Goal: Transaction & Acquisition: Subscribe to service/newsletter

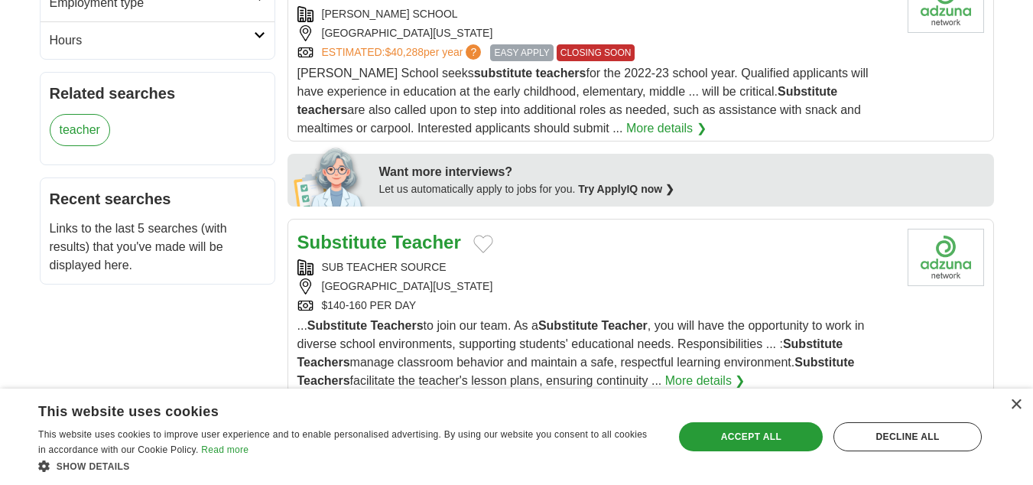
scroll to position [612, 0]
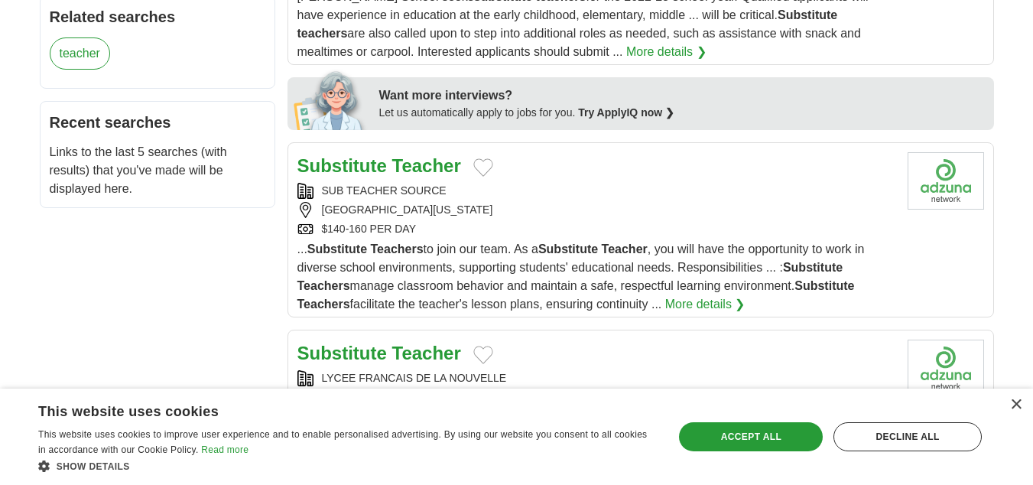
click at [709, 304] on link "More details ❯" at bounding box center [705, 304] width 80 height 18
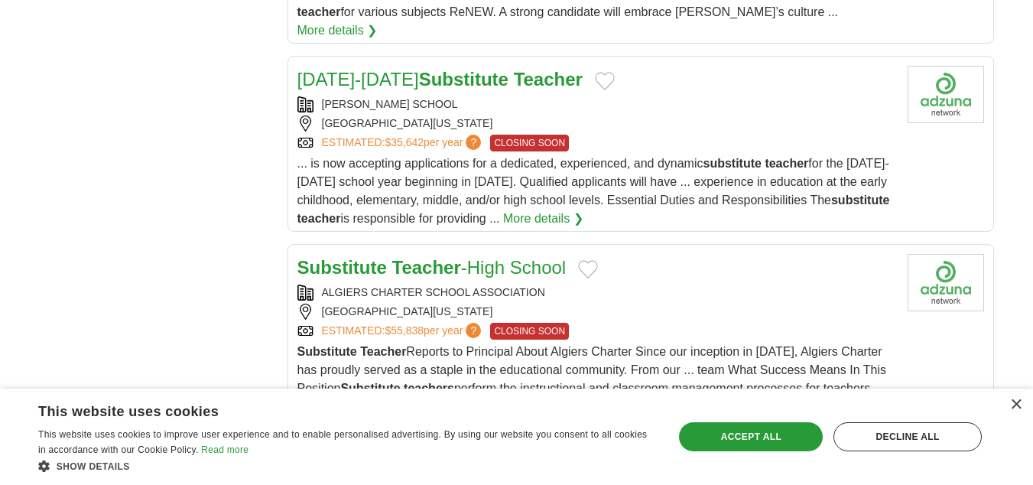
scroll to position [1529, 0]
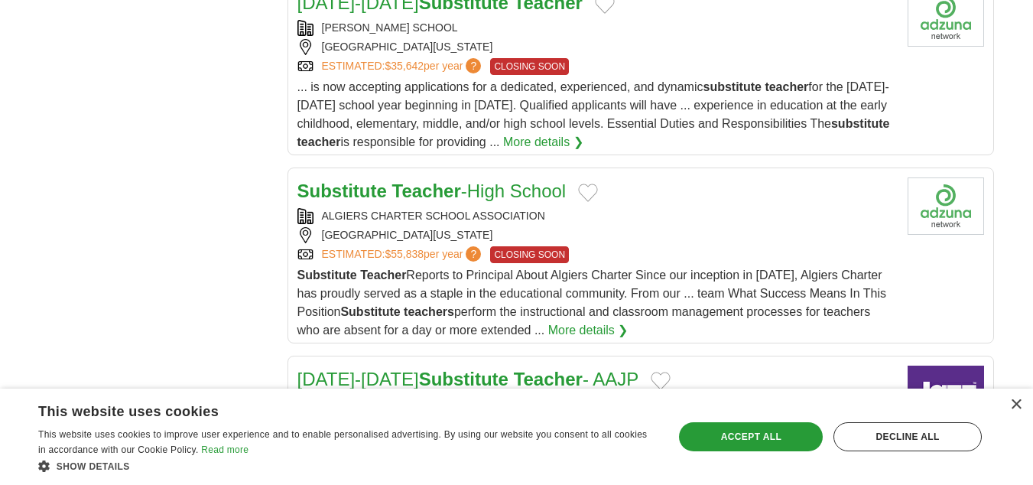
click at [575, 321] on link "More details ❯" at bounding box center [588, 330] width 80 height 18
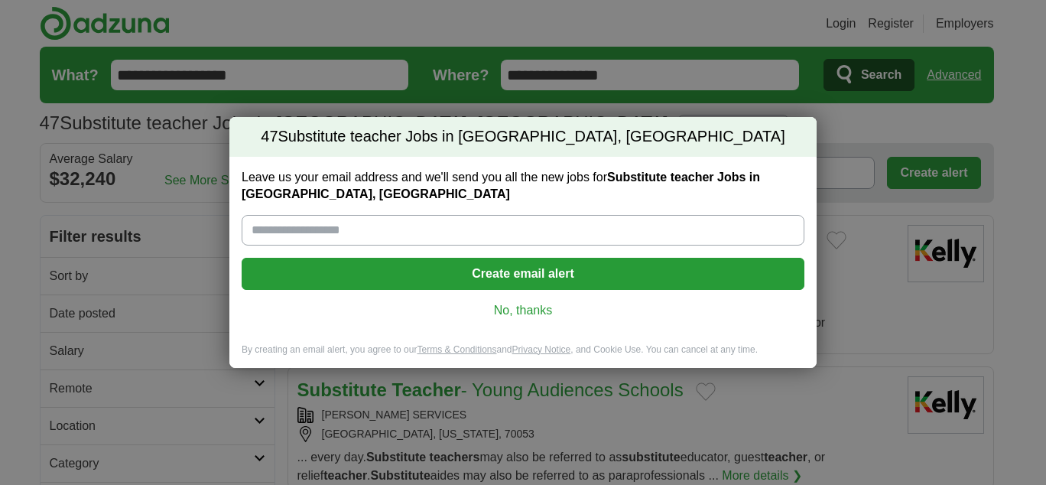
click at [593, 275] on button "Create email alert" at bounding box center [523, 274] width 563 height 32
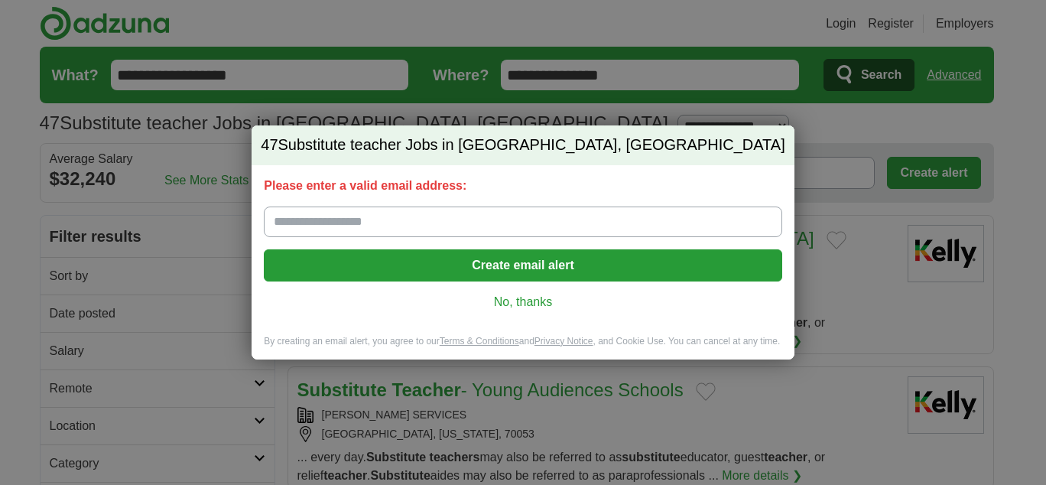
click at [937, 306] on div "47 Substitute teacher Jobs in New Orleans, LA Please enter a valid email addres…" at bounding box center [523, 242] width 1046 height 485
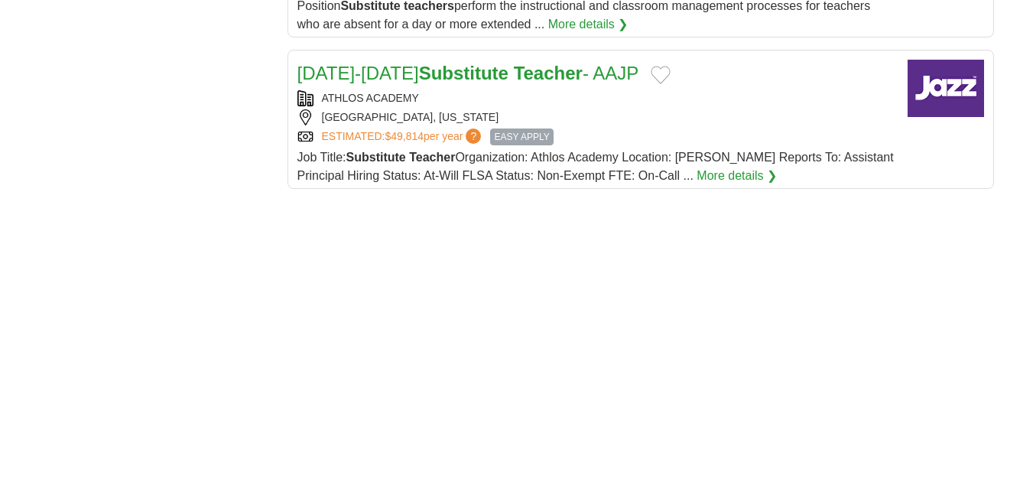
scroll to position [1912, 0]
